Goal: Navigation & Orientation: Find specific page/section

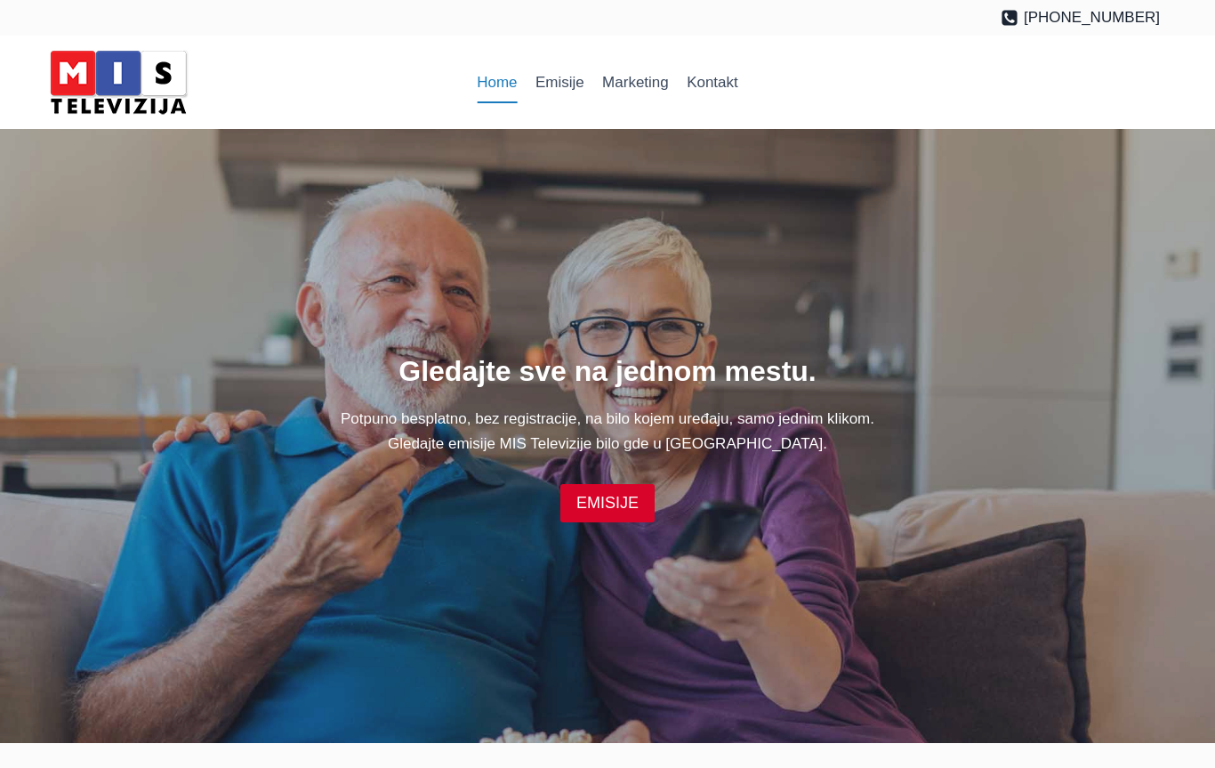
click at [123, 81] on img at bounding box center [118, 82] width 151 height 76
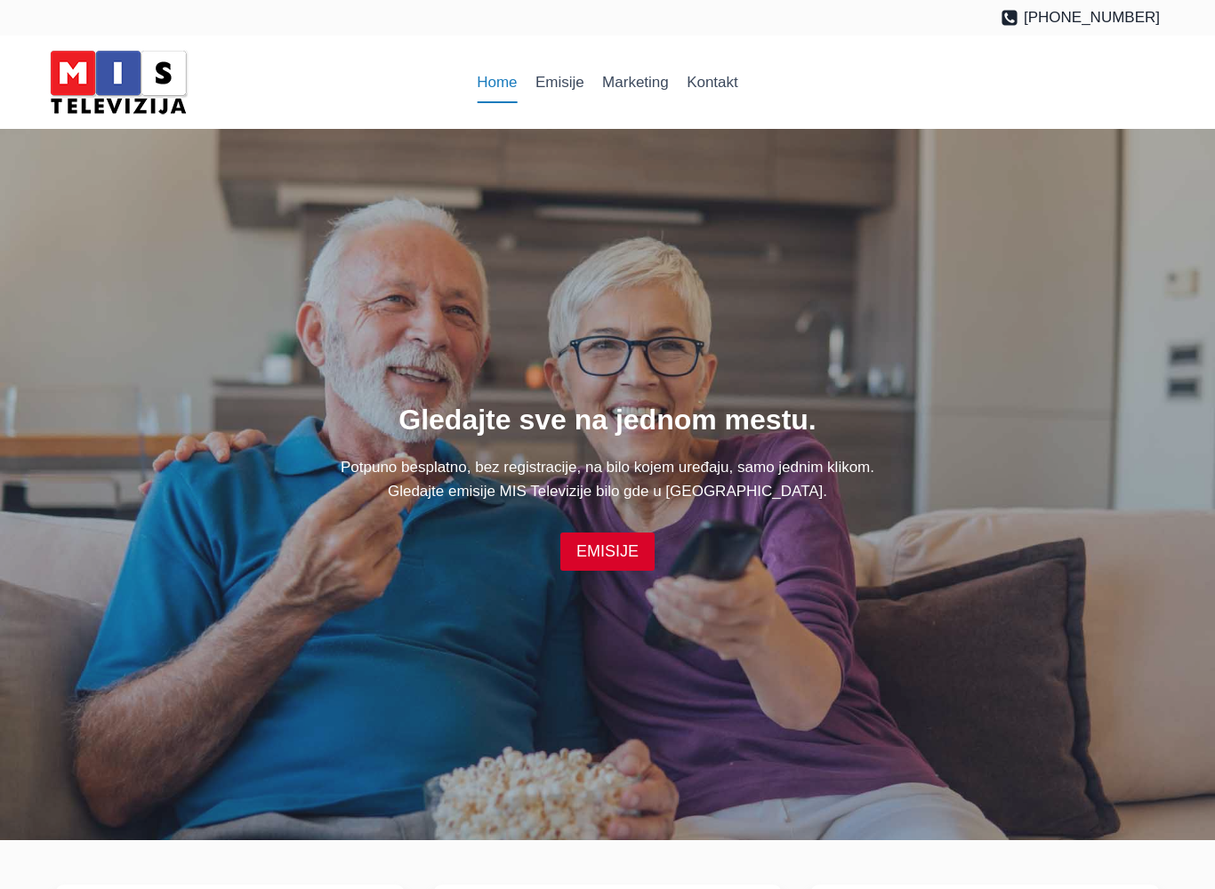
click at [609, 557] on link "EMISIJE" at bounding box center [607, 552] width 94 height 38
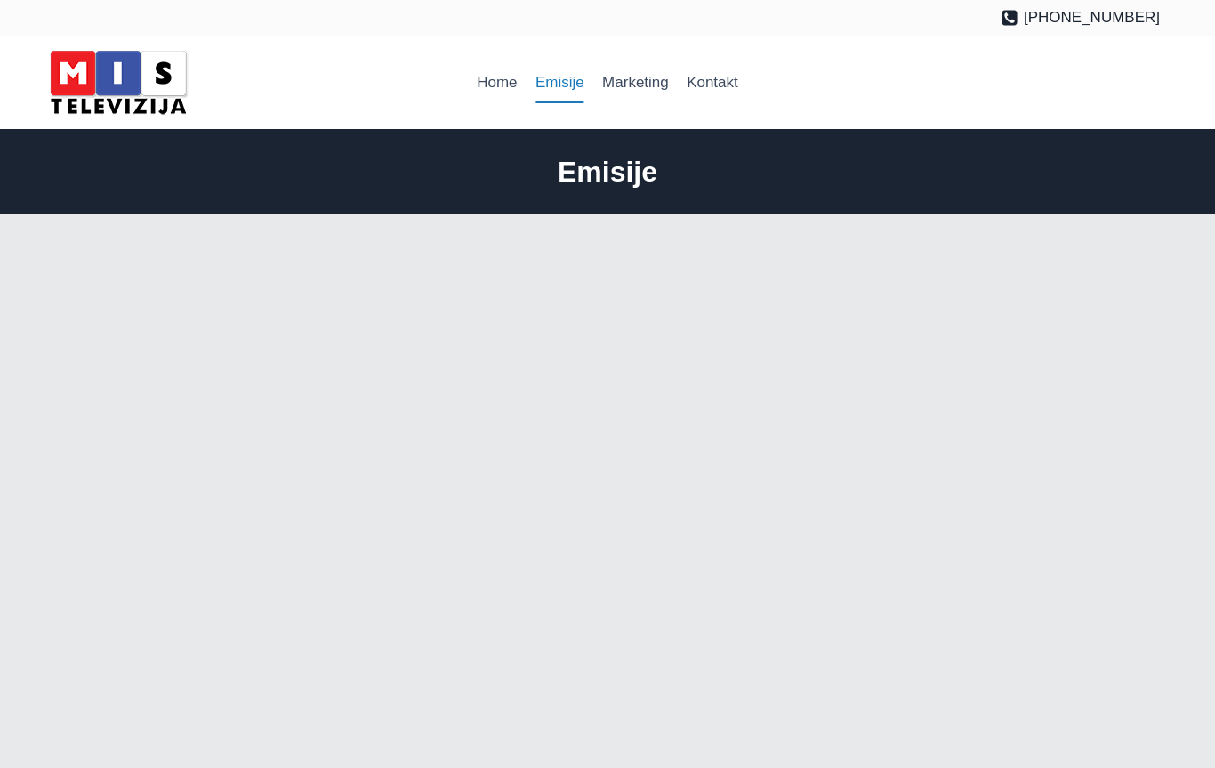
click at [111, 111] on img at bounding box center [118, 82] width 151 height 76
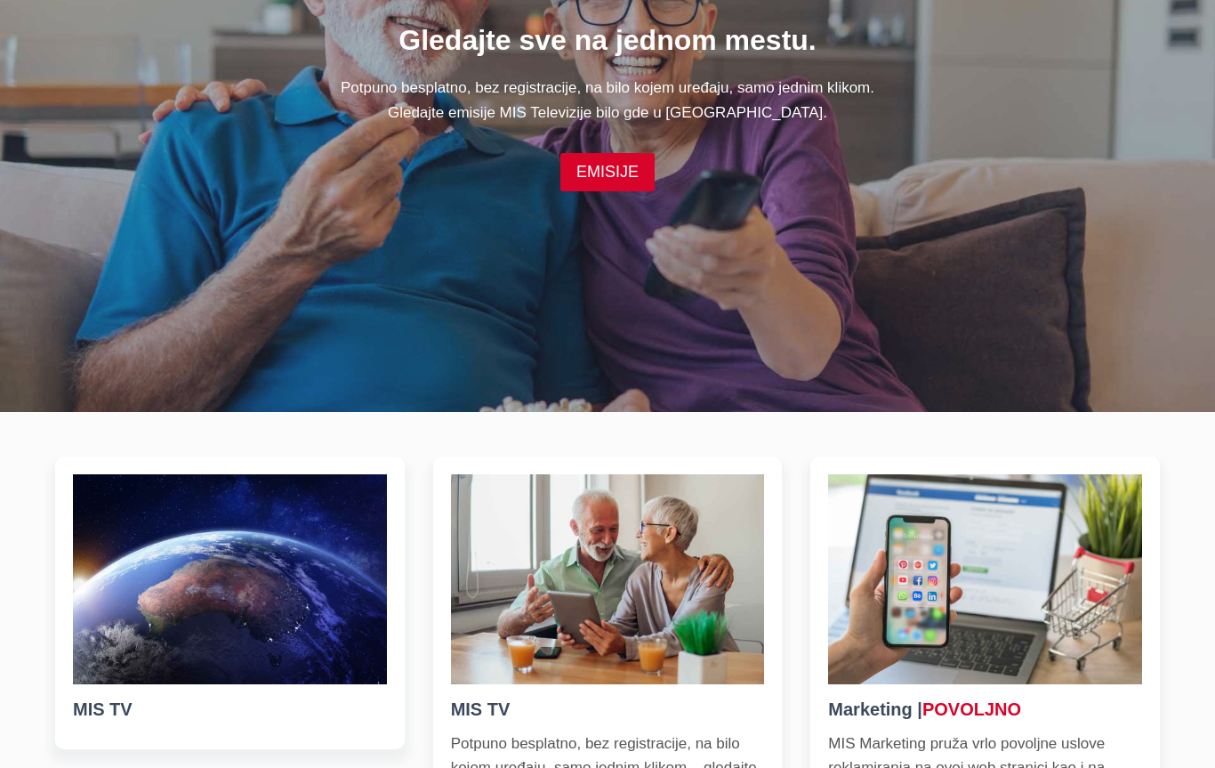
scroll to position [325, 0]
